Goal: Contribute content: Contribute content

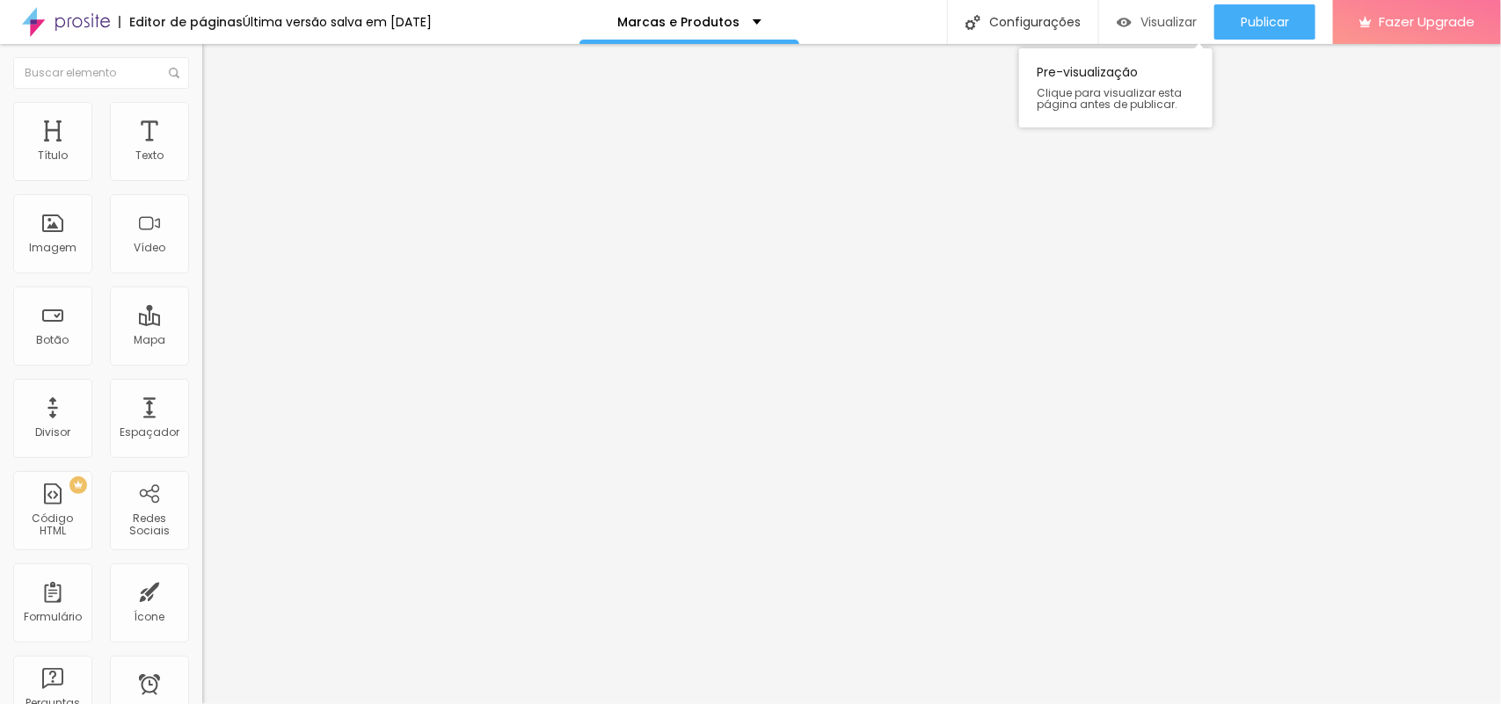
click at [1167, 11] on div "Visualizar" at bounding box center [1156, 21] width 80 height 35
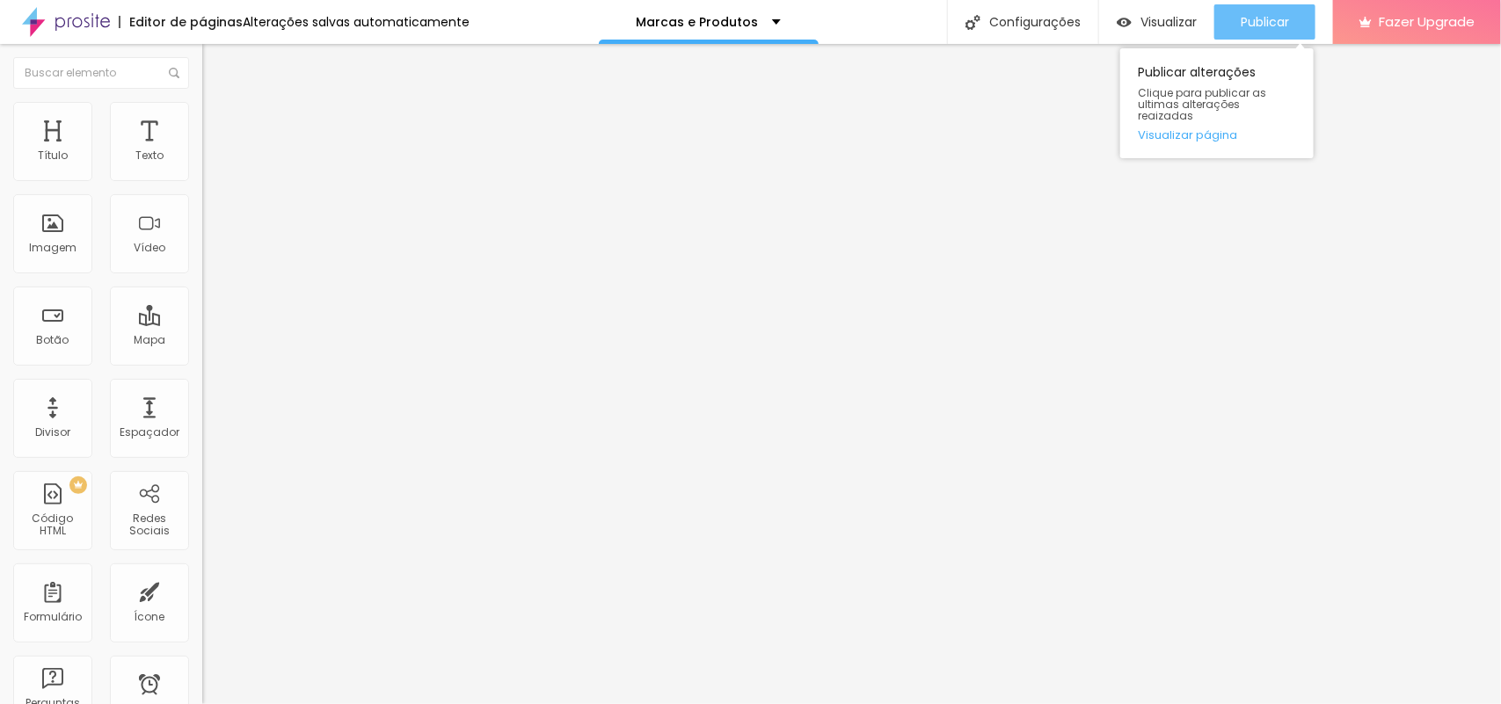
click at [1237, 18] on button "Publicar" at bounding box center [1264, 21] width 101 height 35
click at [1260, 15] on span "Publicar" at bounding box center [1264, 22] width 48 height 14
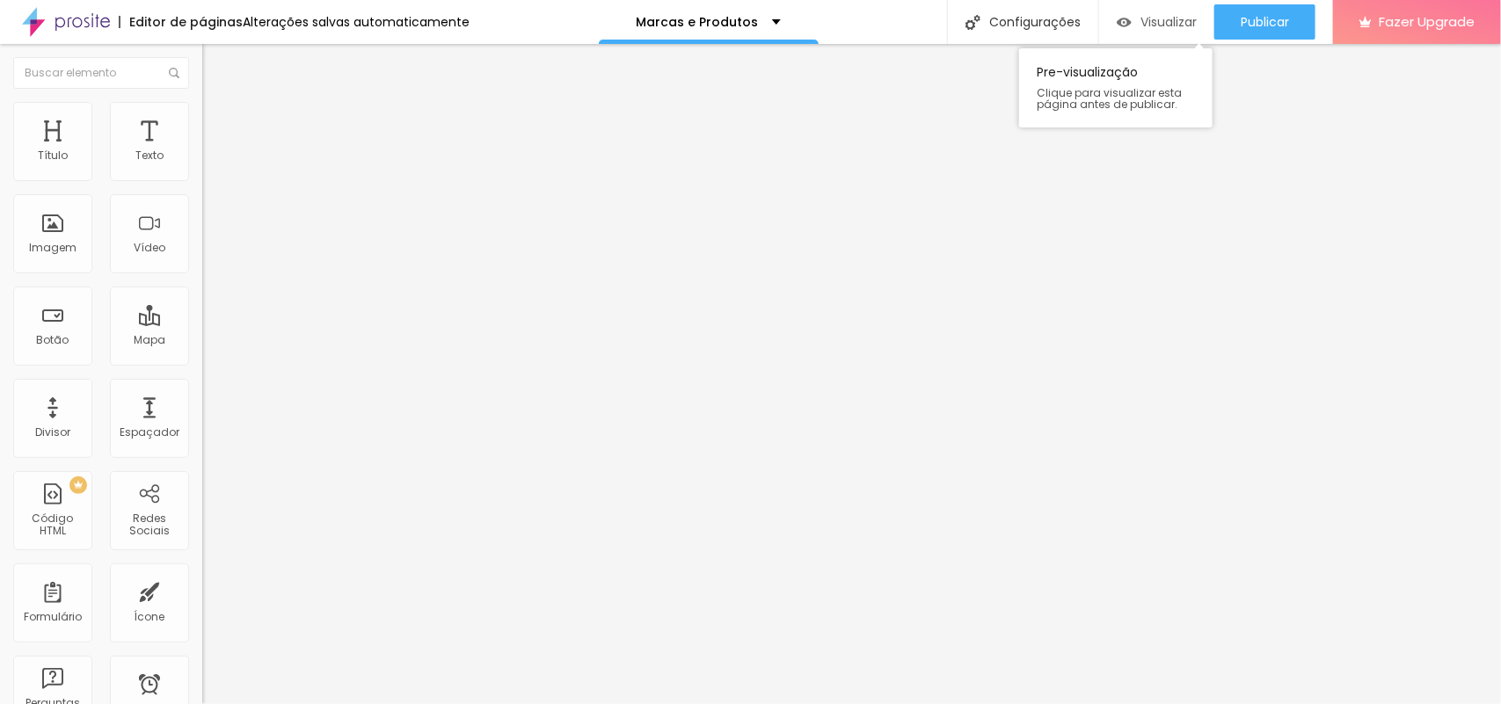
click at [1184, 31] on div "Visualizar" at bounding box center [1156, 21] width 80 height 35
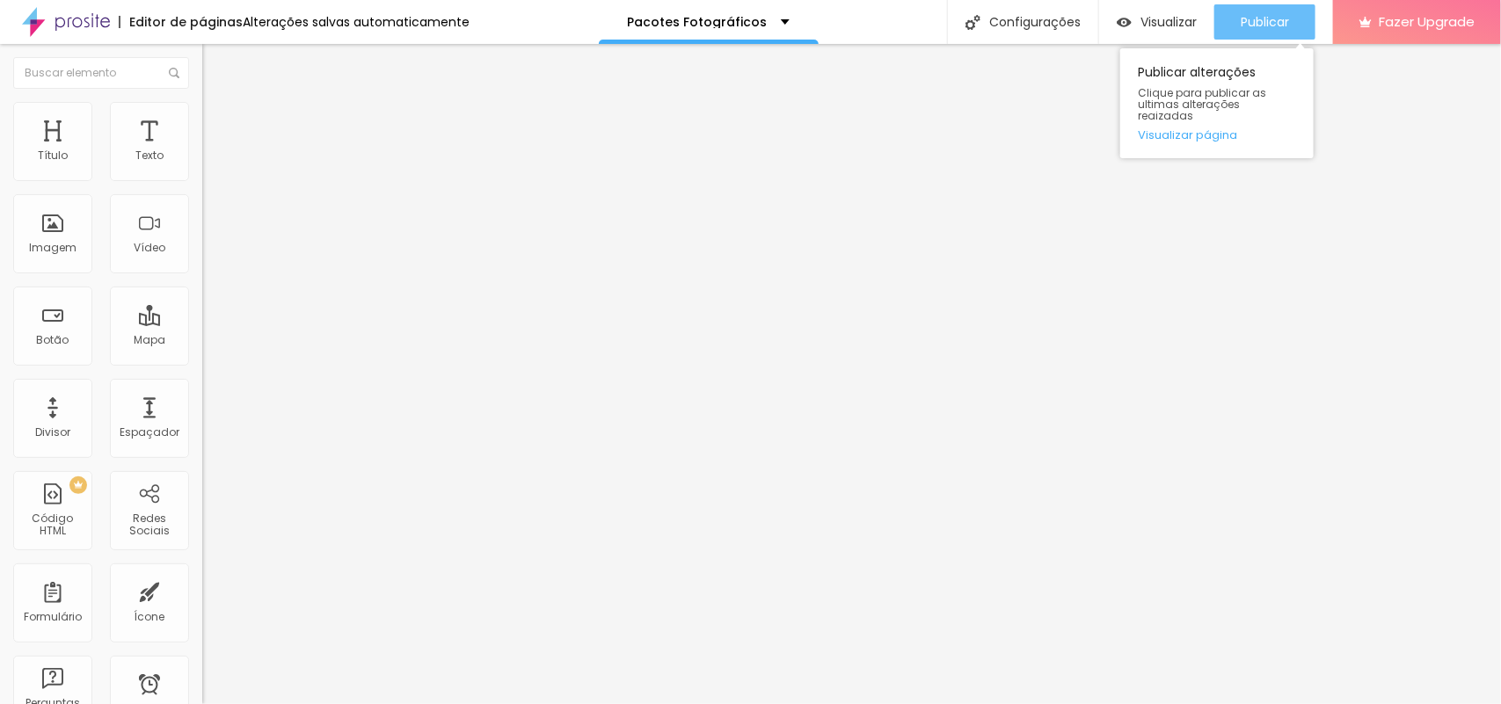
click at [1236, 15] on button "Publicar" at bounding box center [1264, 21] width 101 height 35
click at [1280, 23] on span "Publicar" at bounding box center [1264, 22] width 48 height 14
